Goal: Transaction & Acquisition: Purchase product/service

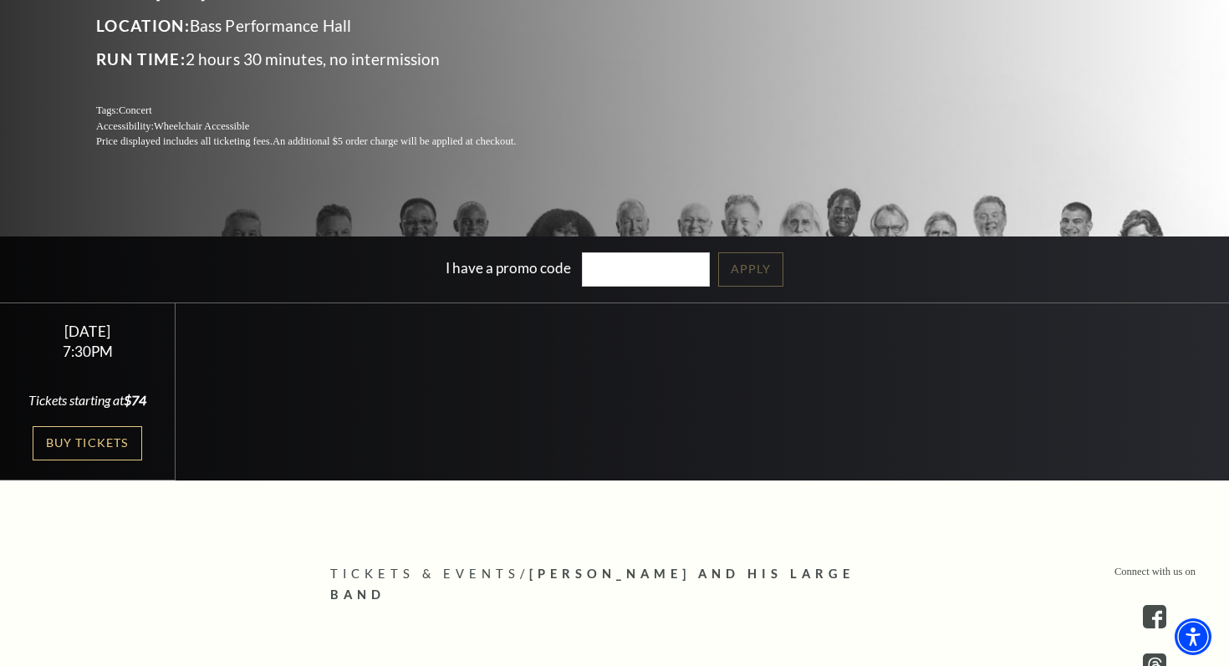
scroll to position [298, 0]
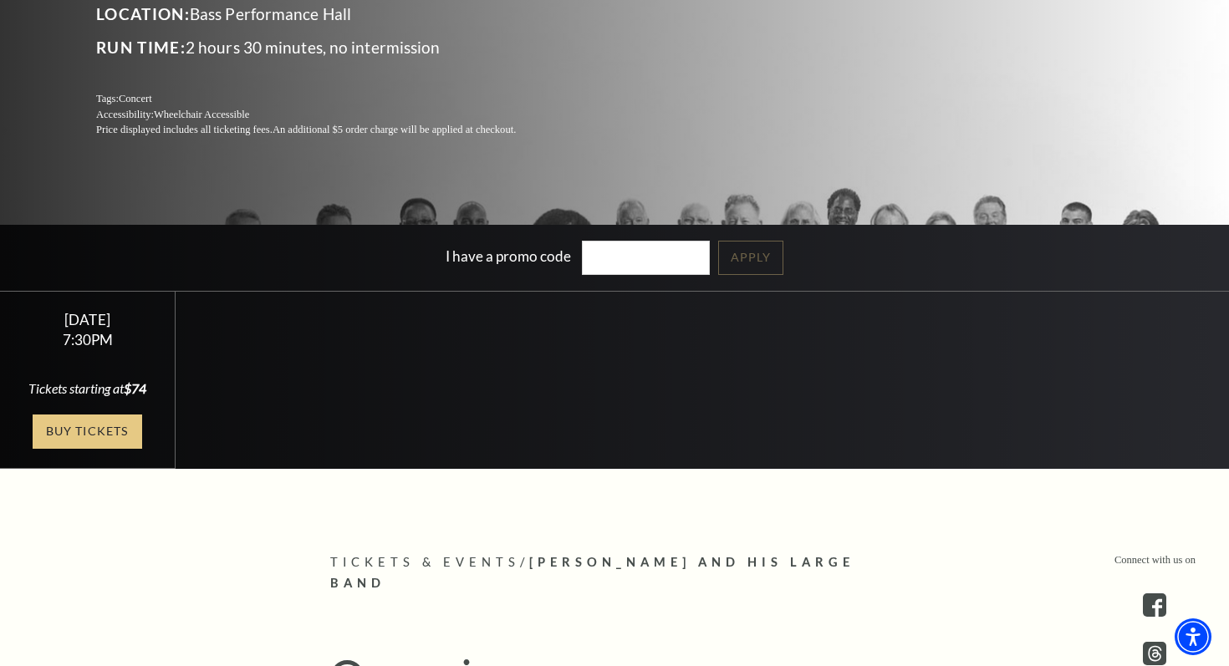
click at [90, 426] on link "Buy Tickets" at bounding box center [87, 432] width 109 height 34
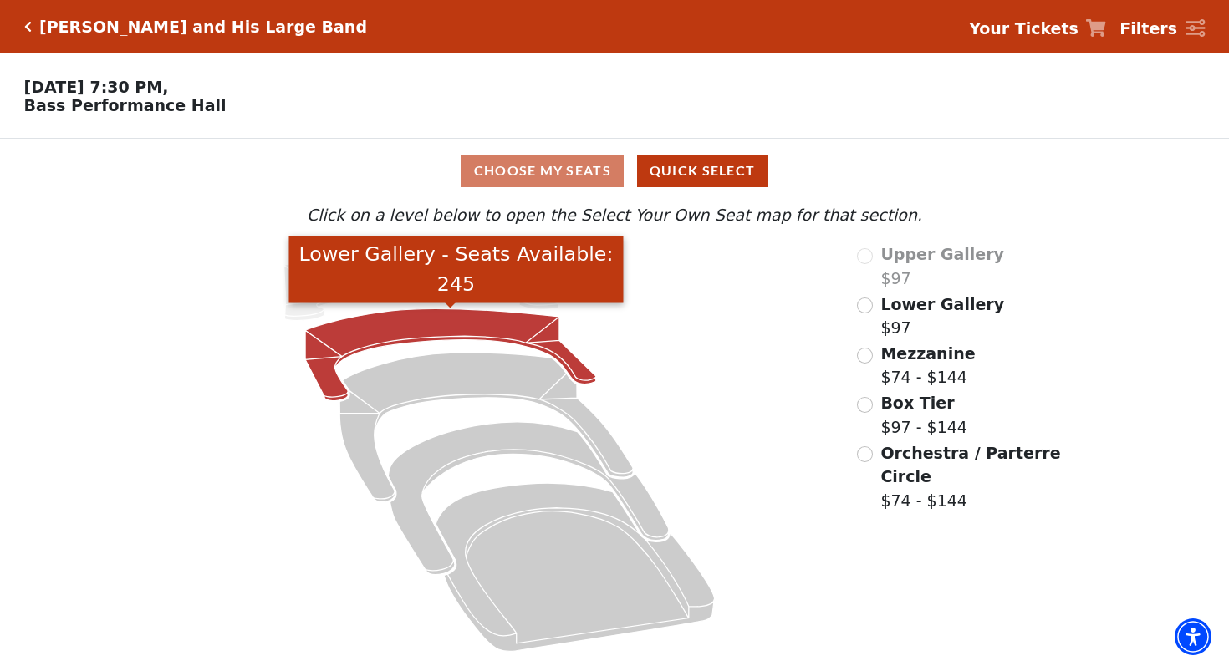
click at [336, 349] on icon "Lower Gallery - Seats Available: 245" at bounding box center [450, 355] width 291 height 92
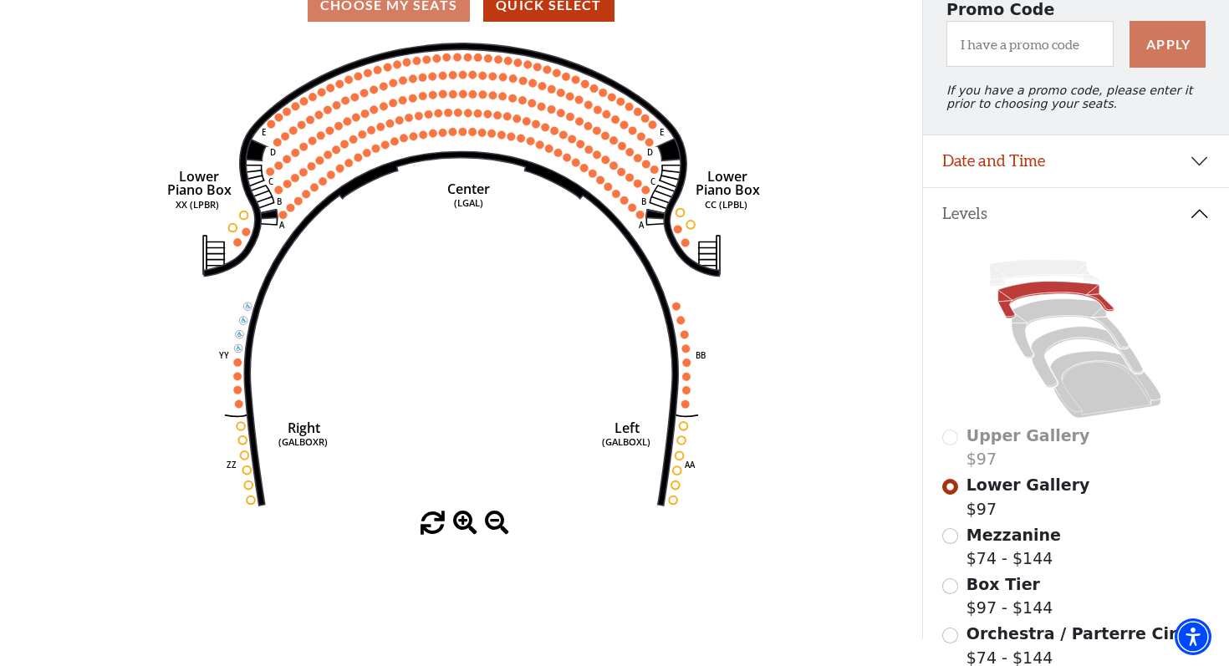
scroll to position [172, 0]
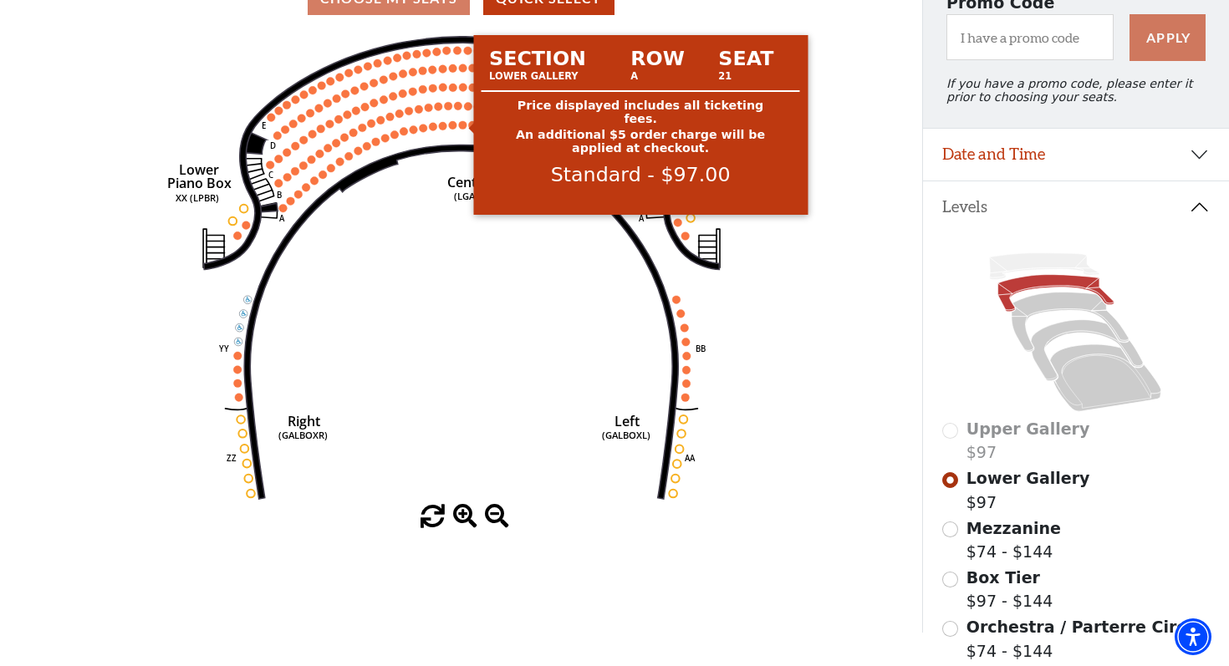
click at [462, 128] on circle at bounding box center [463, 125] width 8 height 8
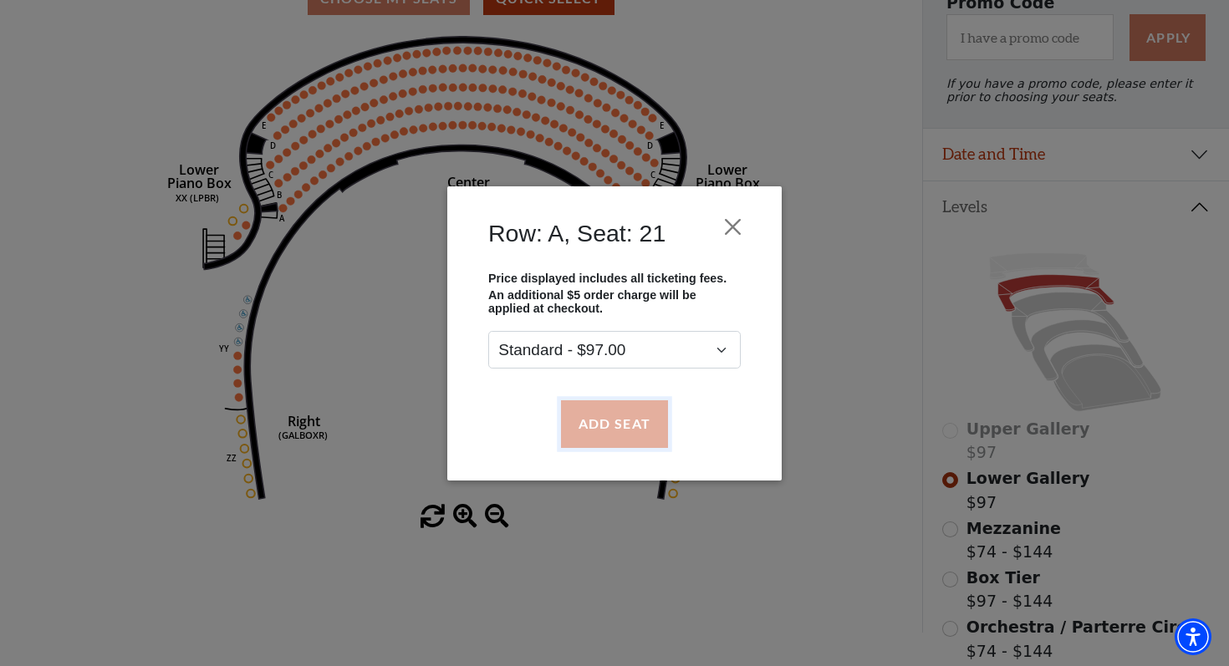
click at [630, 423] on button "Add Seat" at bounding box center [614, 423] width 107 height 47
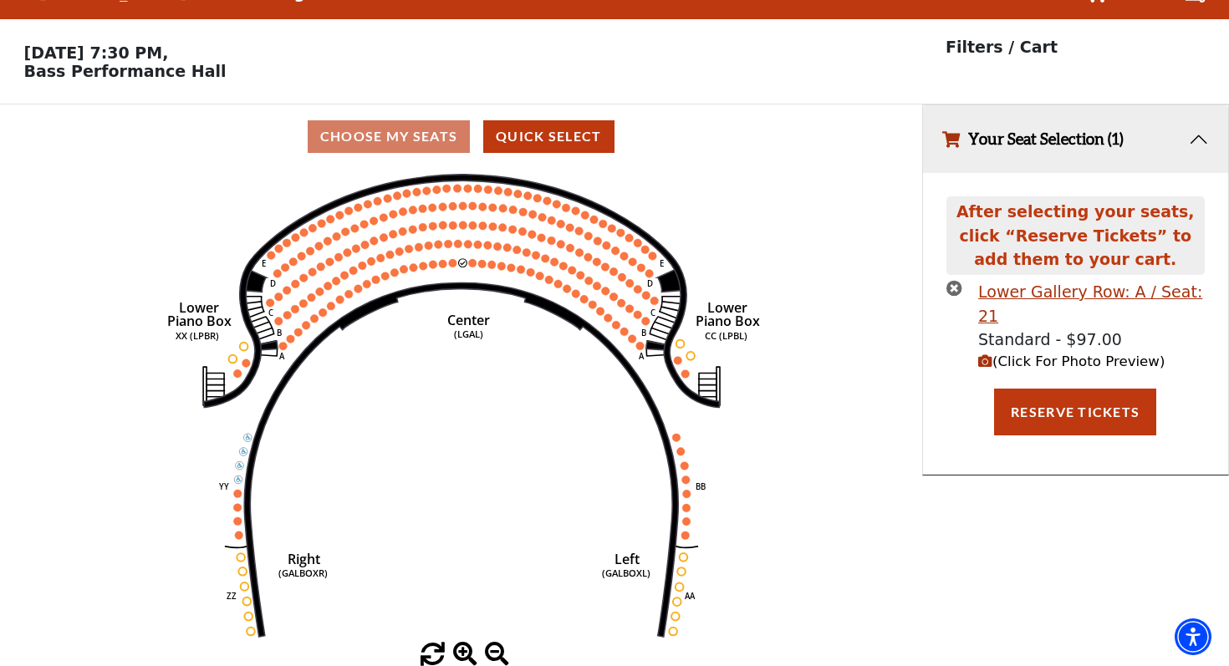
scroll to position [0, 0]
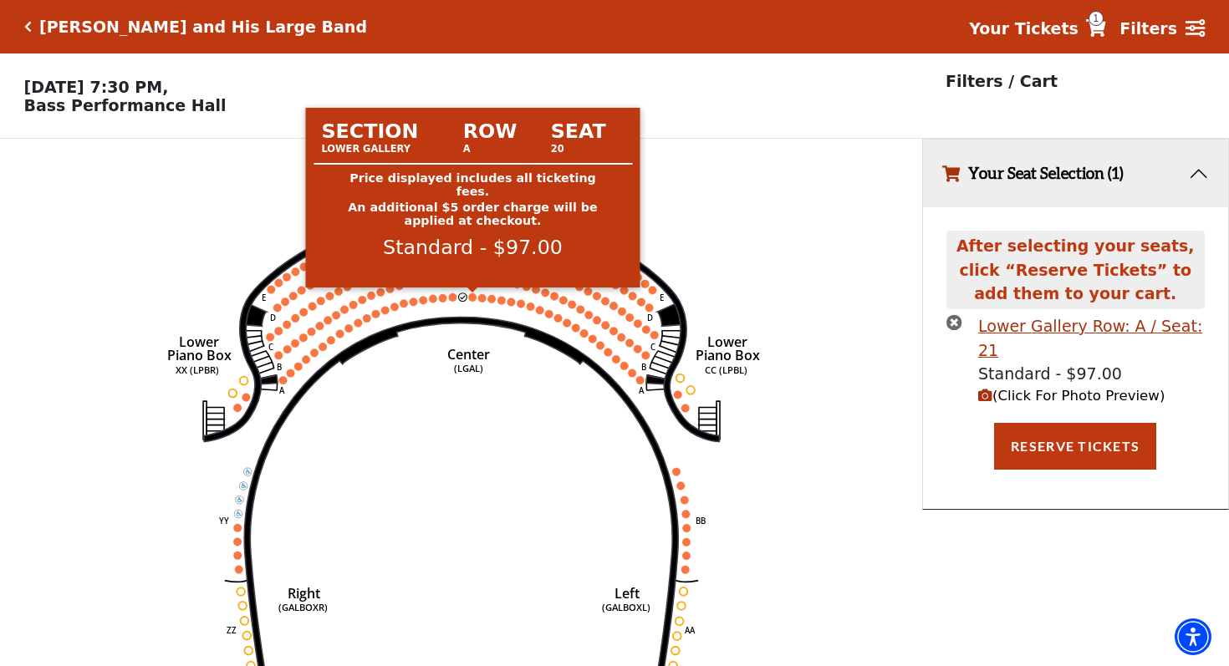
click at [470, 298] on circle at bounding box center [473, 297] width 8 height 8
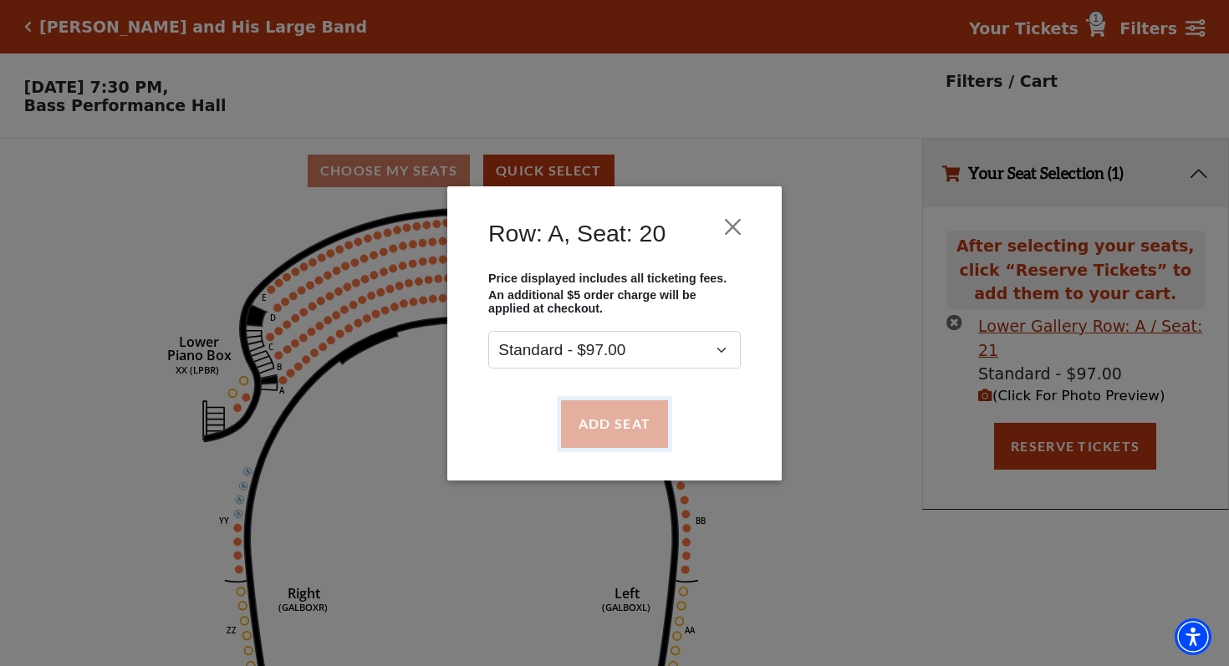
click at [607, 430] on button "Add Seat" at bounding box center [614, 423] width 107 height 47
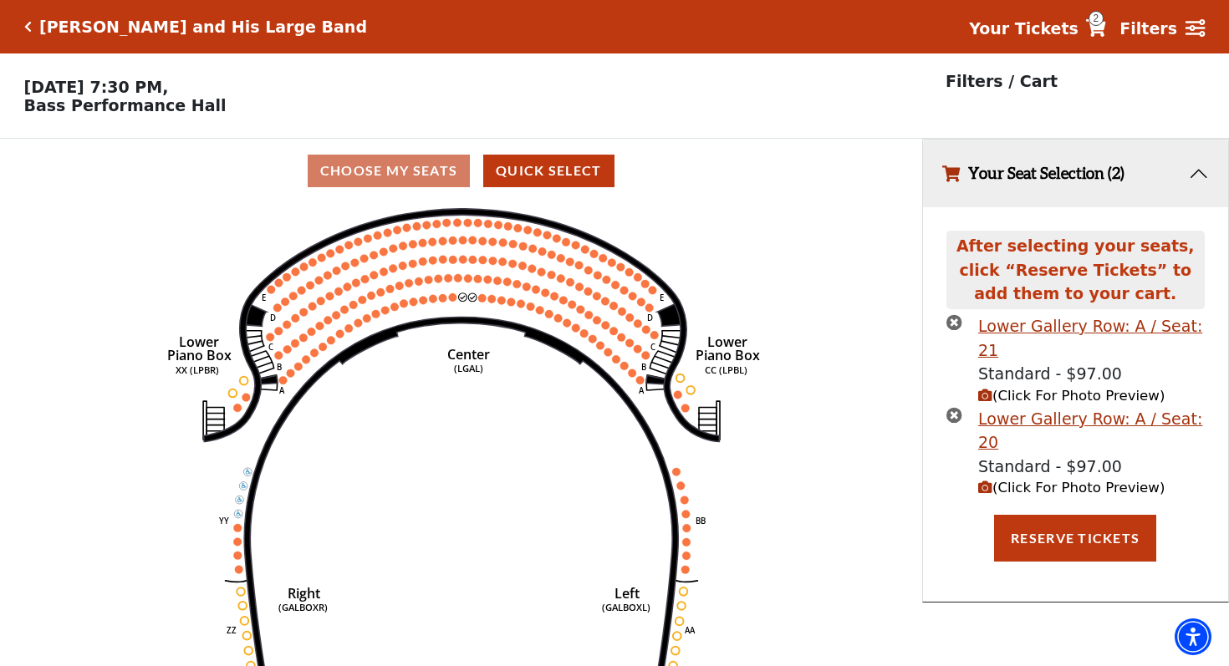
click at [1013, 480] on span "(Click For Photo Preview)" at bounding box center [1071, 488] width 186 height 16
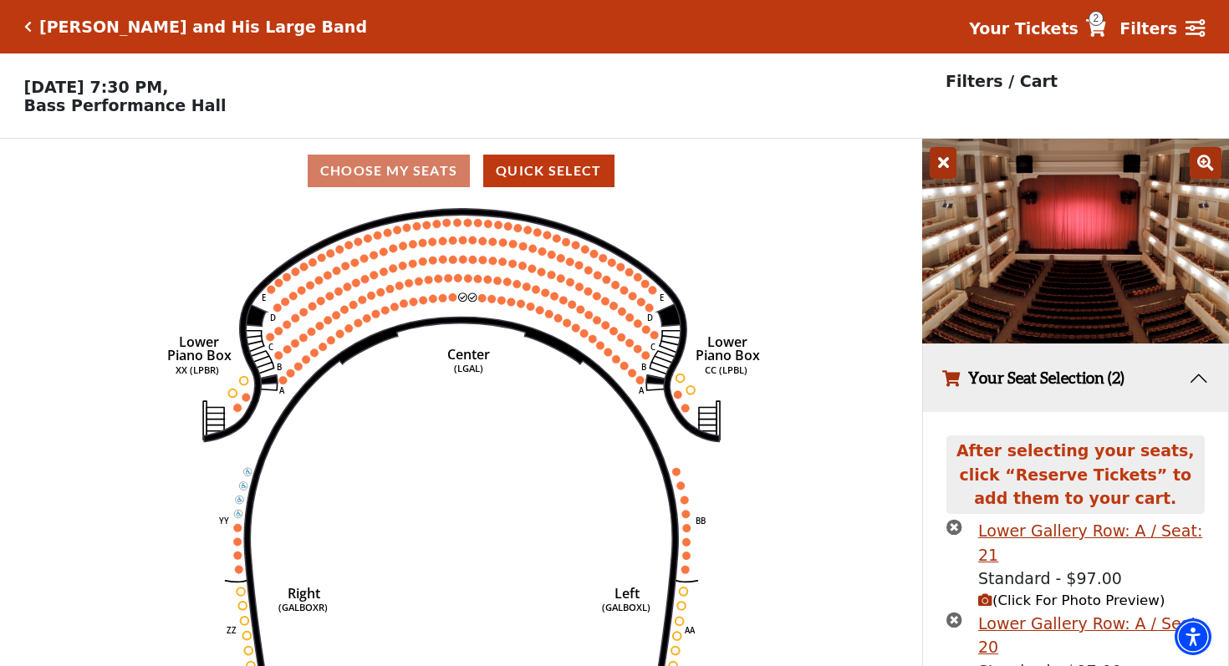
click at [25, 28] on icon "Click here to go back to filters" at bounding box center [28, 27] width 8 height 12
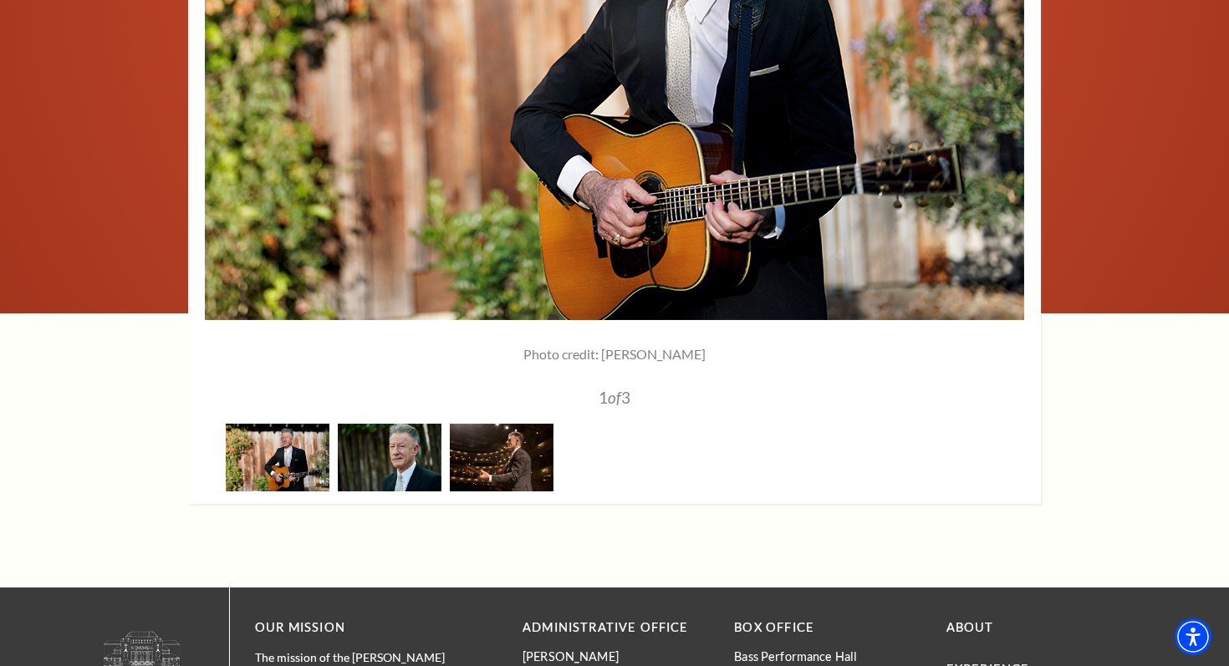
scroll to position [2420, 0]
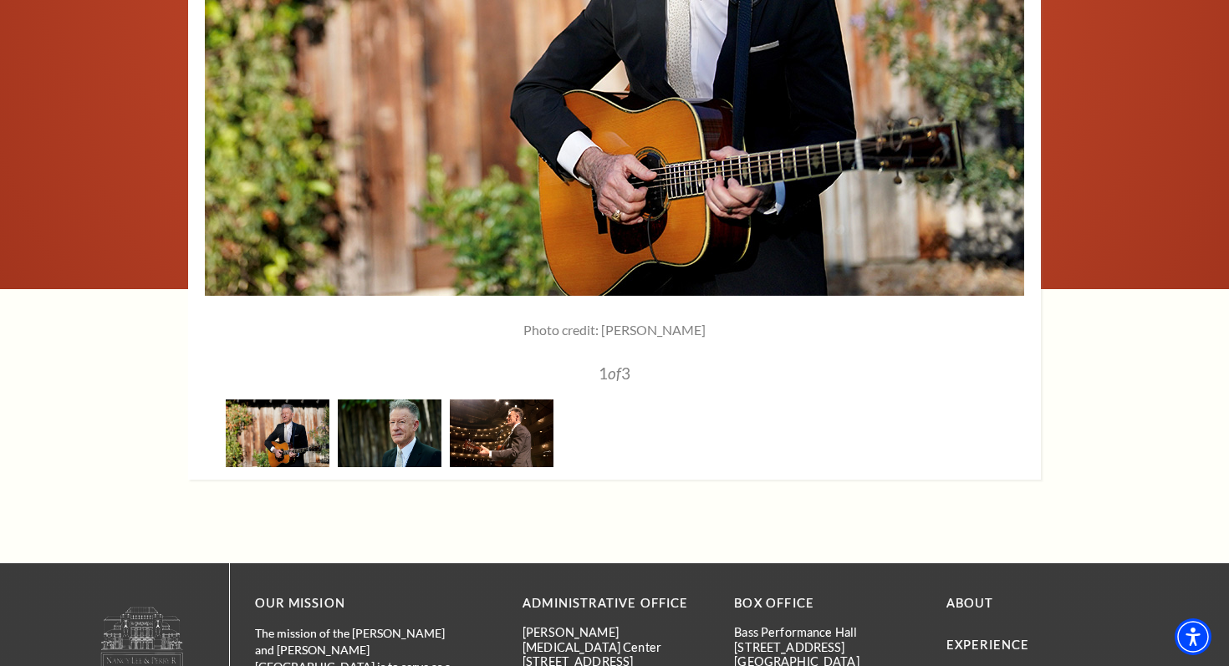
click at [528, 400] on img at bounding box center [502, 434] width 104 height 68
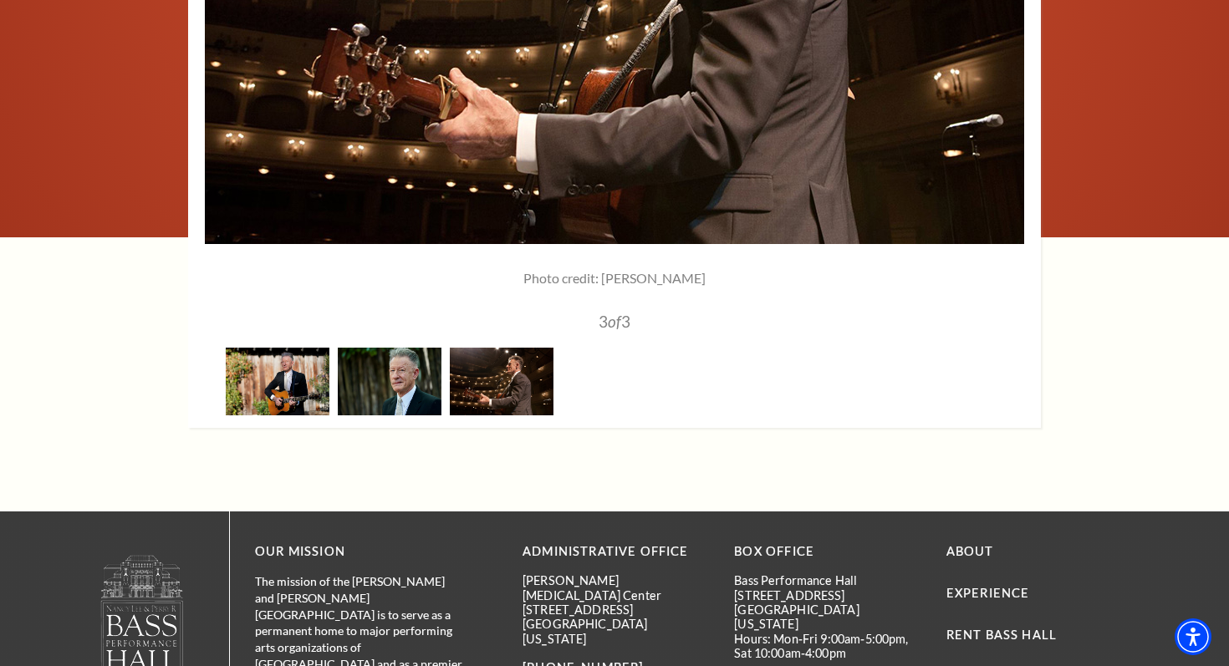
scroll to position [2480, 0]
